Goal: Task Accomplishment & Management: Manage account settings

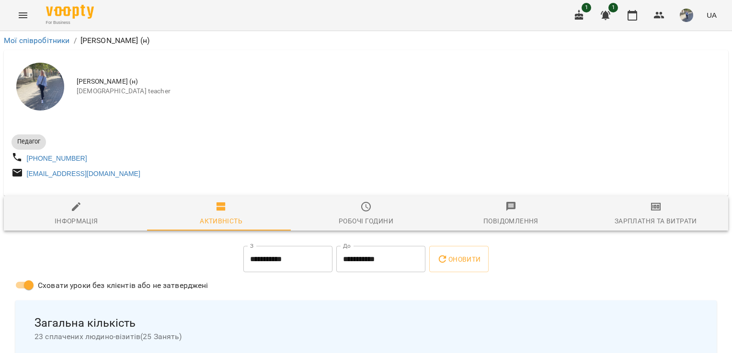
click at [691, 19] on img "button" at bounding box center [685, 15] width 13 height 13
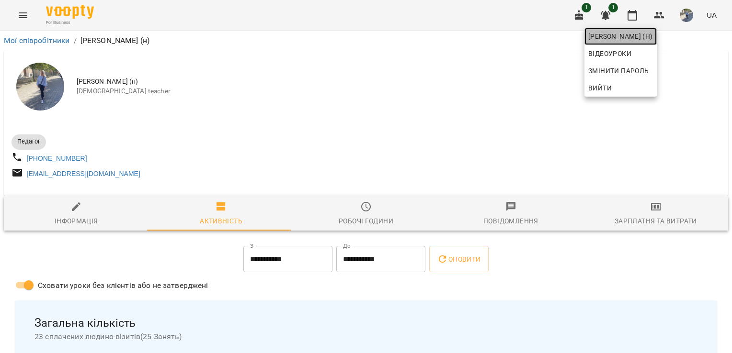
click at [653, 37] on span "[PERSON_NAME] (н)" at bounding box center [620, 36] width 65 height 11
click at [21, 20] on div at bounding box center [366, 176] width 732 height 353
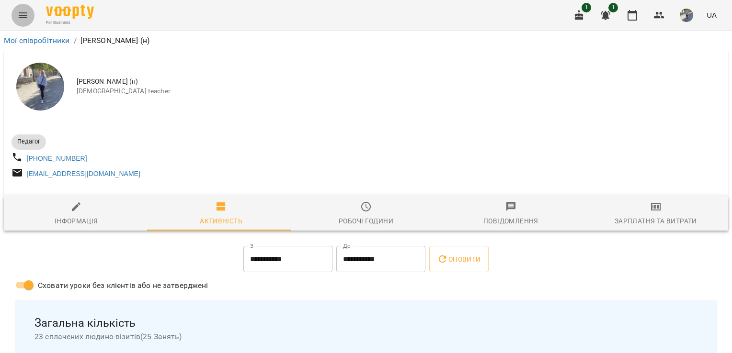
click at [21, 20] on icon "Menu" at bounding box center [22, 15] width 11 height 11
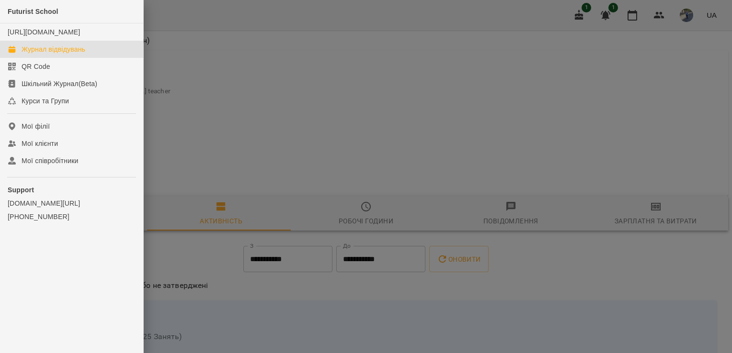
click at [51, 54] on div "Журнал відвідувань" at bounding box center [54, 50] width 64 height 10
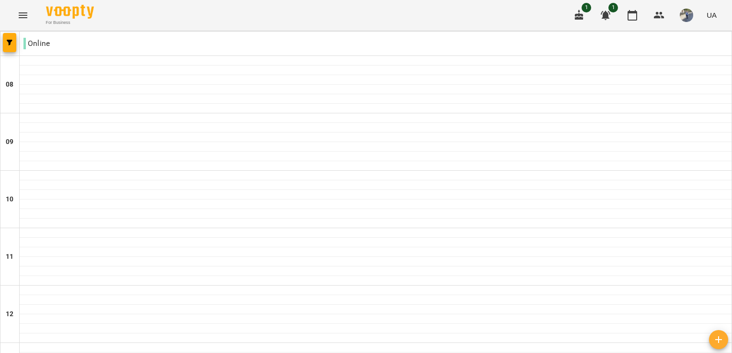
scroll to position [347, 0]
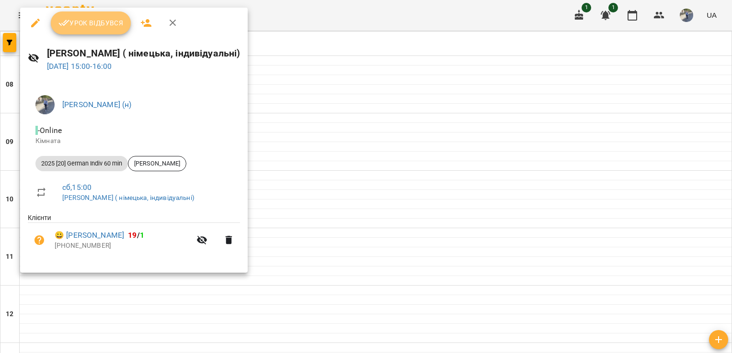
click at [85, 15] on button "Урок відбувся" at bounding box center [91, 22] width 80 height 23
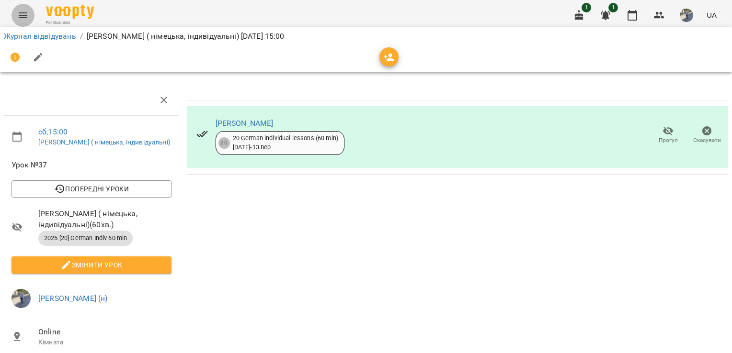
click at [25, 17] on icon "Menu" at bounding box center [22, 15] width 11 height 11
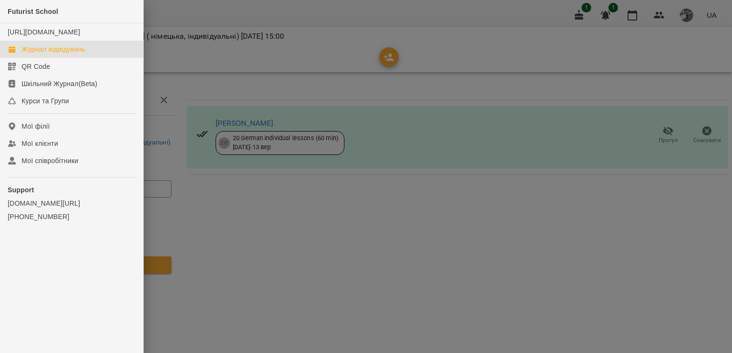
click at [54, 58] on link "Журнал відвідувань" at bounding box center [71, 49] width 143 height 17
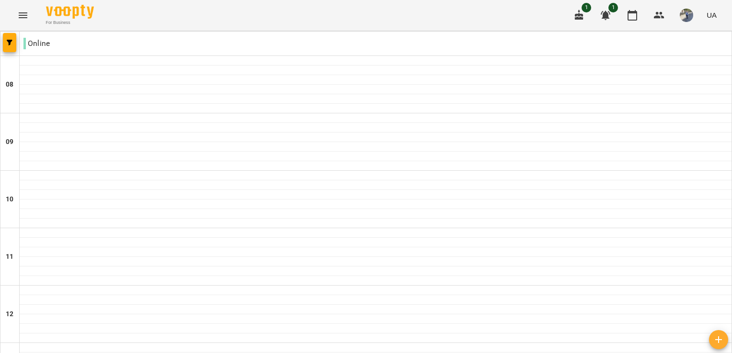
scroll to position [403, 0]
